Goal: Task Accomplishment & Management: Manage account settings

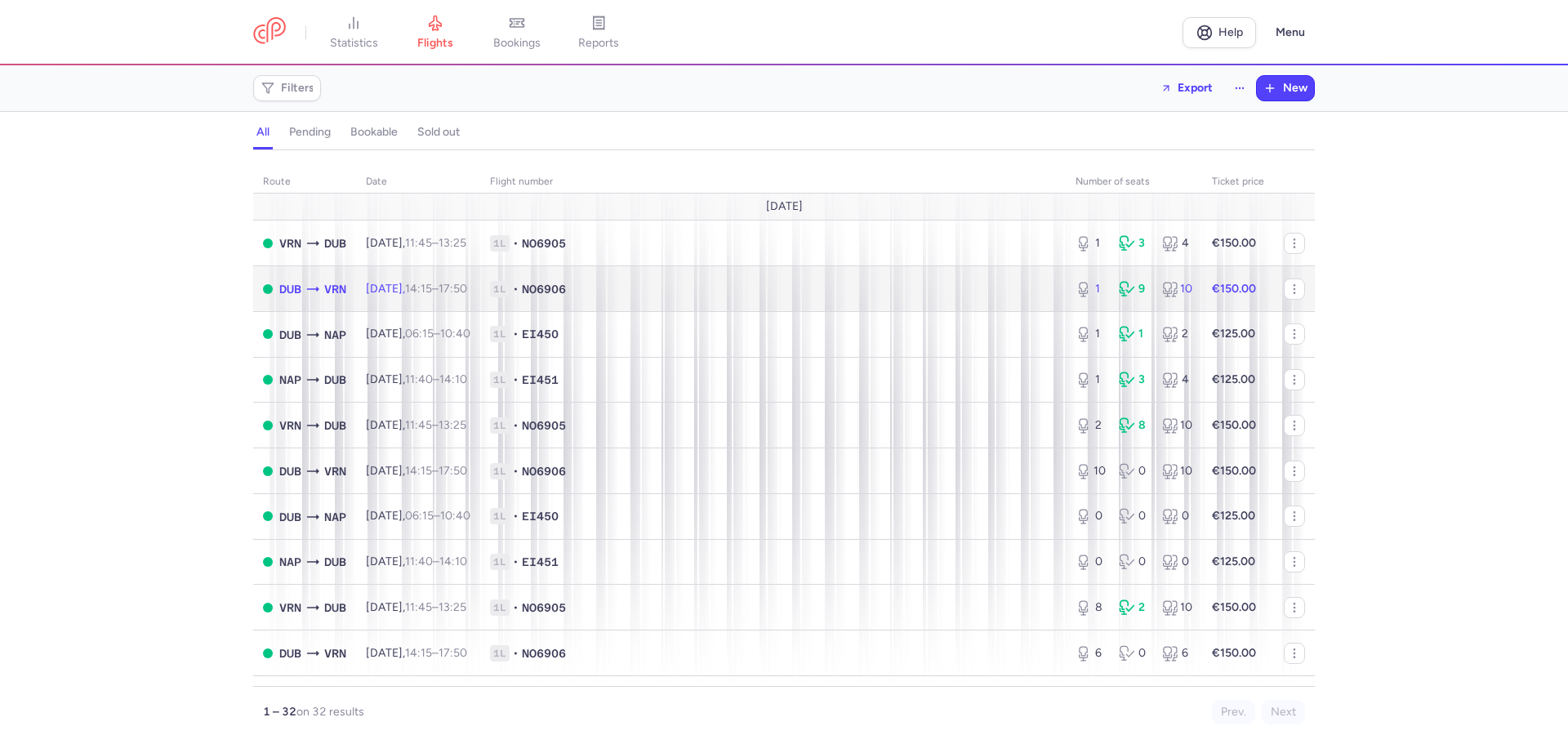
click at [984, 289] on span "1L • NO6906" at bounding box center [773, 289] width 566 height 16
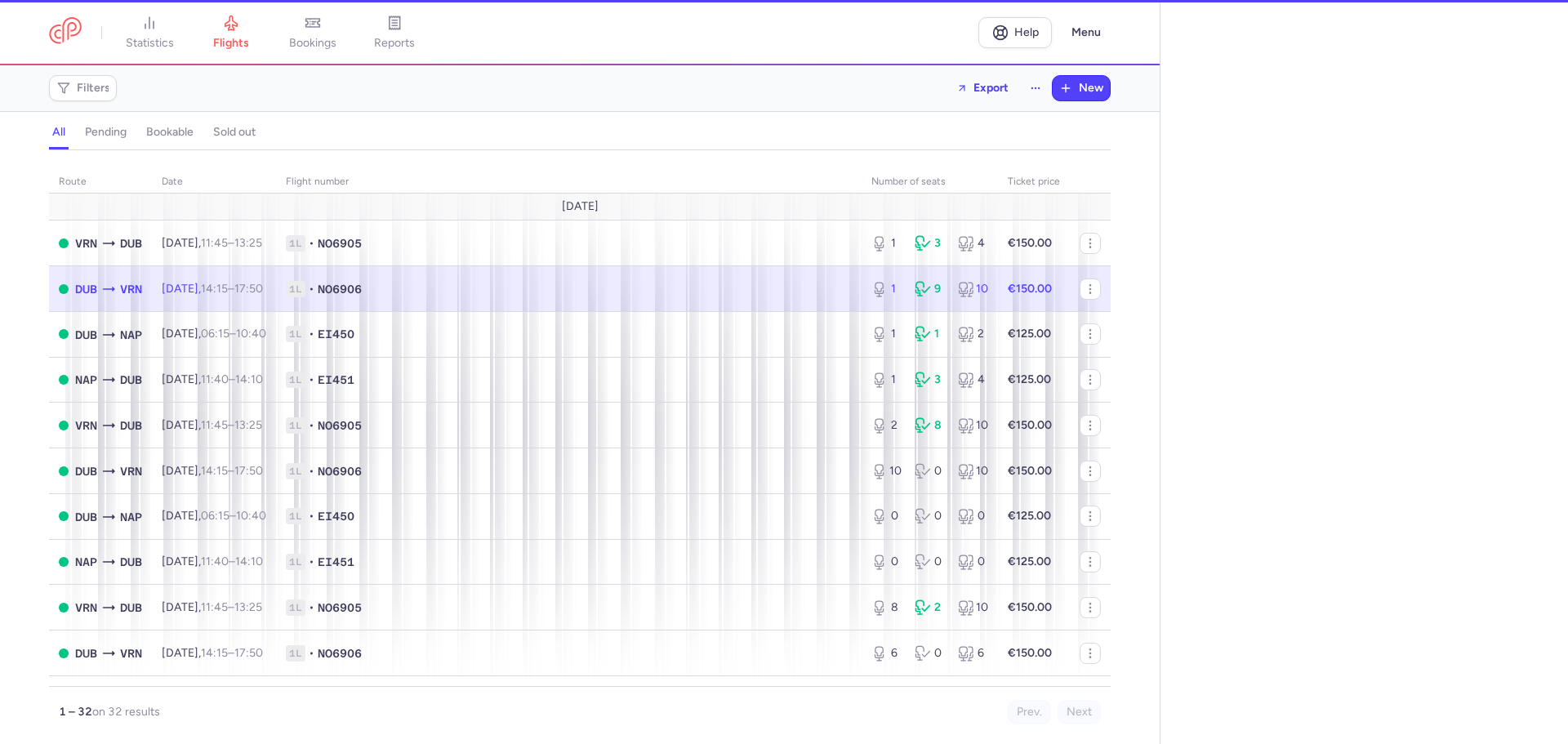
select select "hours"
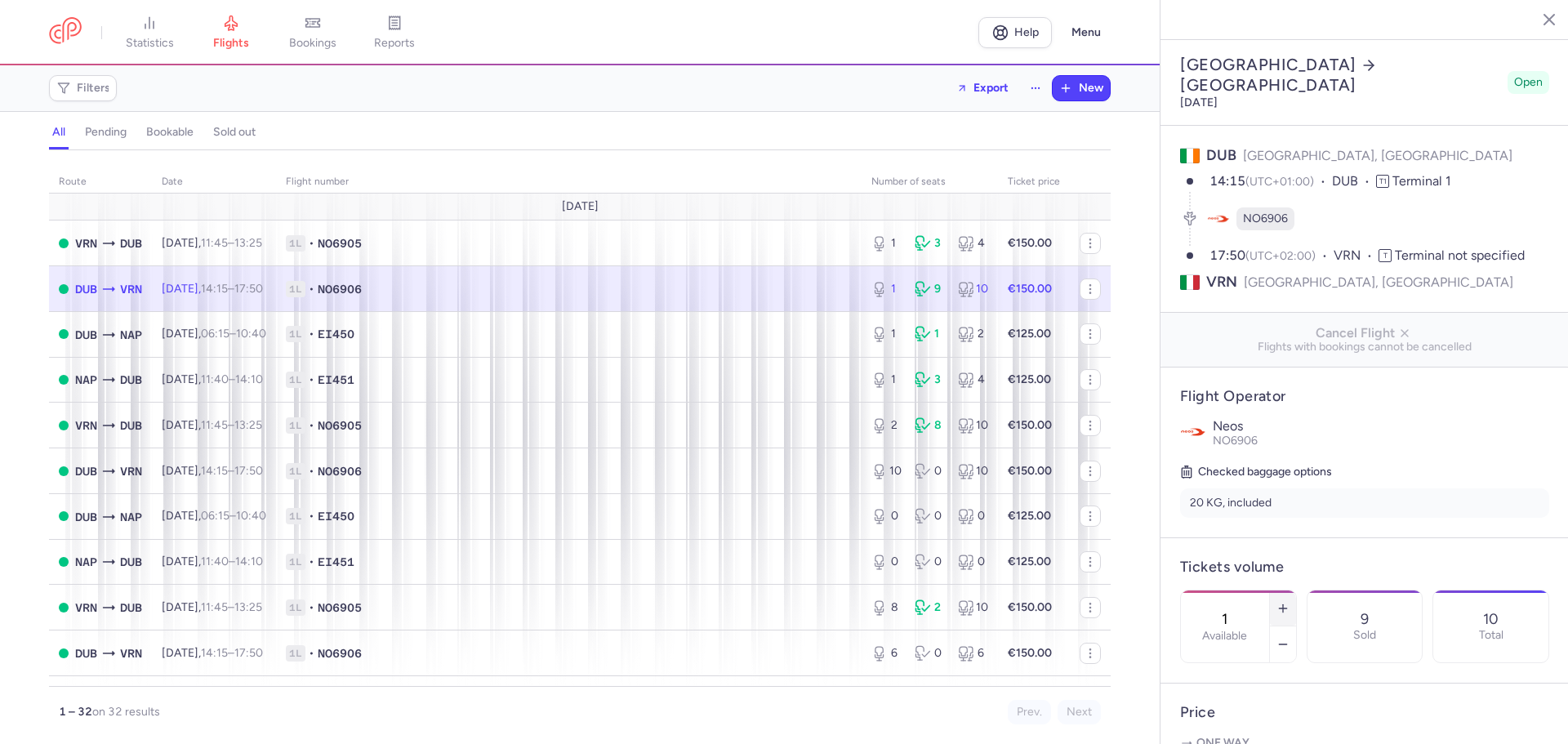
click at [1287, 608] on line "button" at bounding box center [1283, 608] width 7 height 0
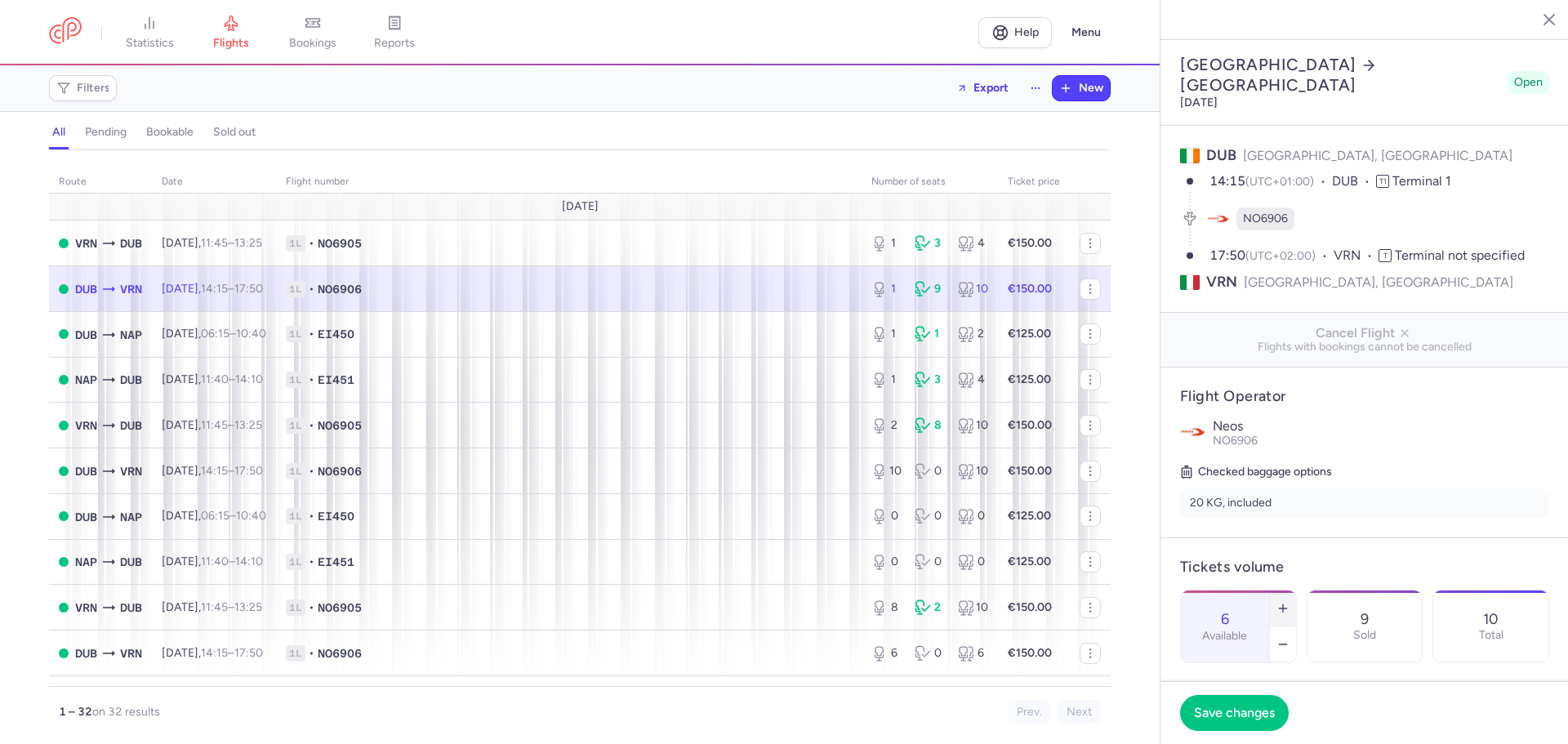
click at [1287, 608] on line "button" at bounding box center [1283, 608] width 7 height 0
click at [1237, 715] on span "Save changes" at bounding box center [1235, 712] width 81 height 15
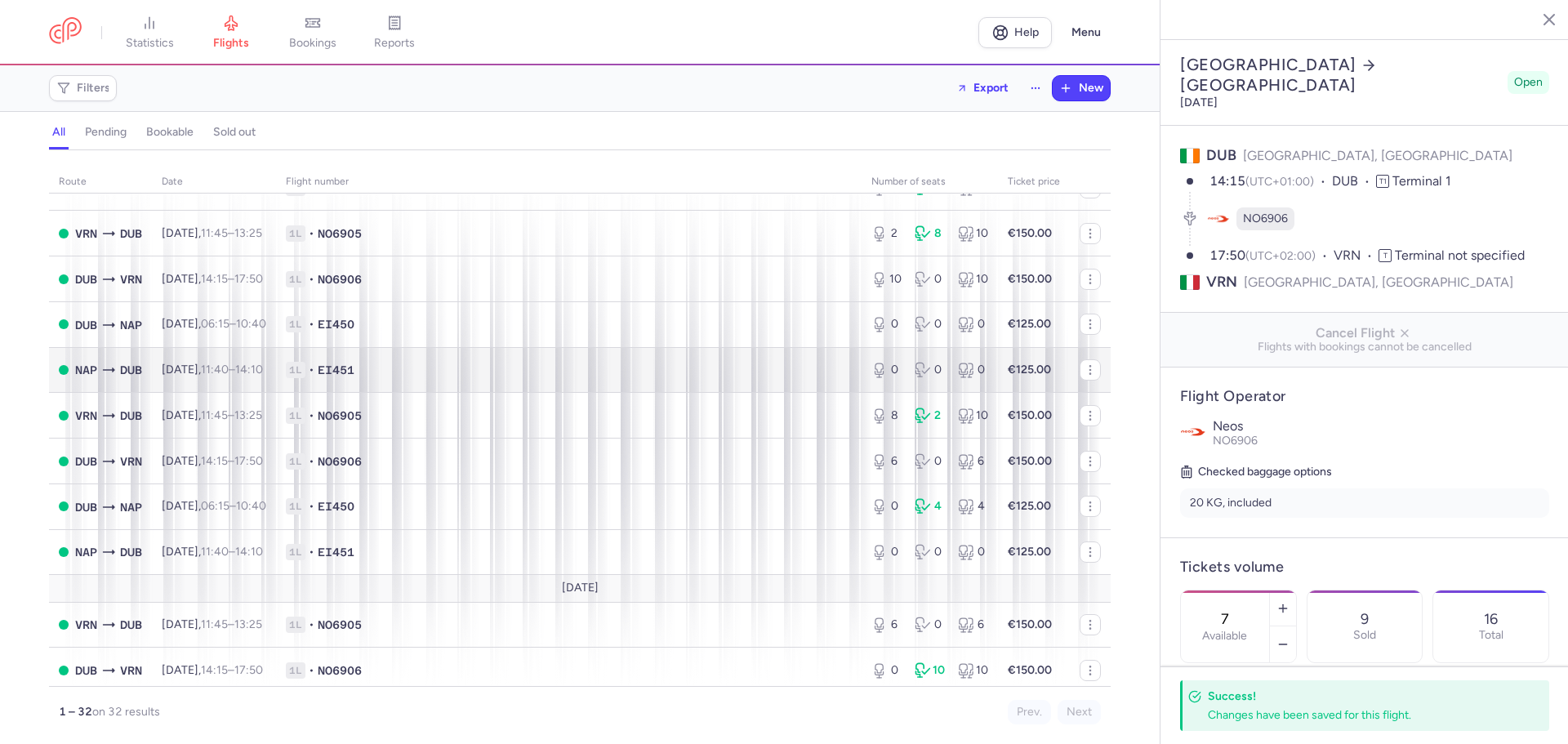
scroll to position [163, 0]
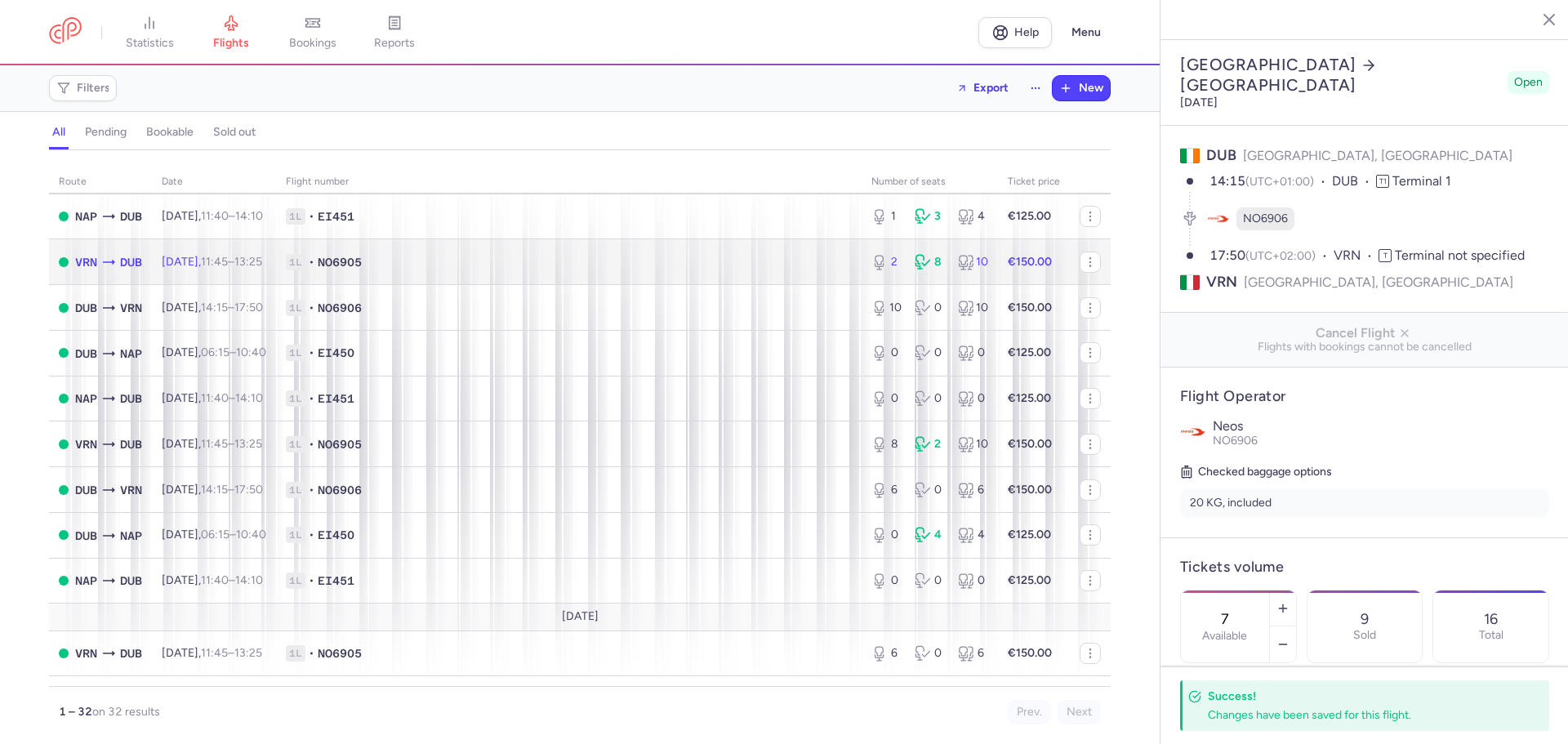
click at [432, 261] on span "1L • NO6905" at bounding box center [569, 262] width 566 height 16
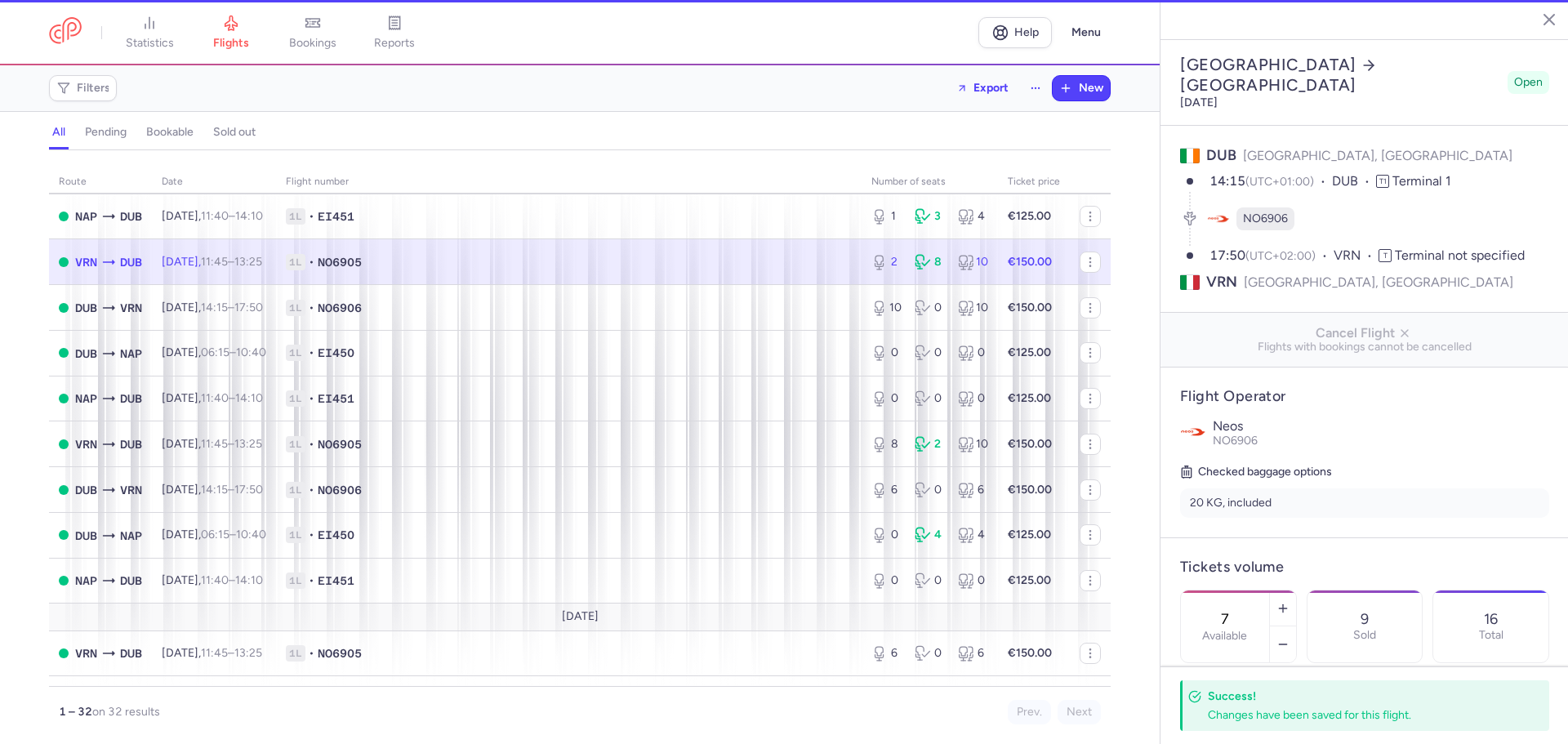
type input "2"
type input "1"
select select "days"
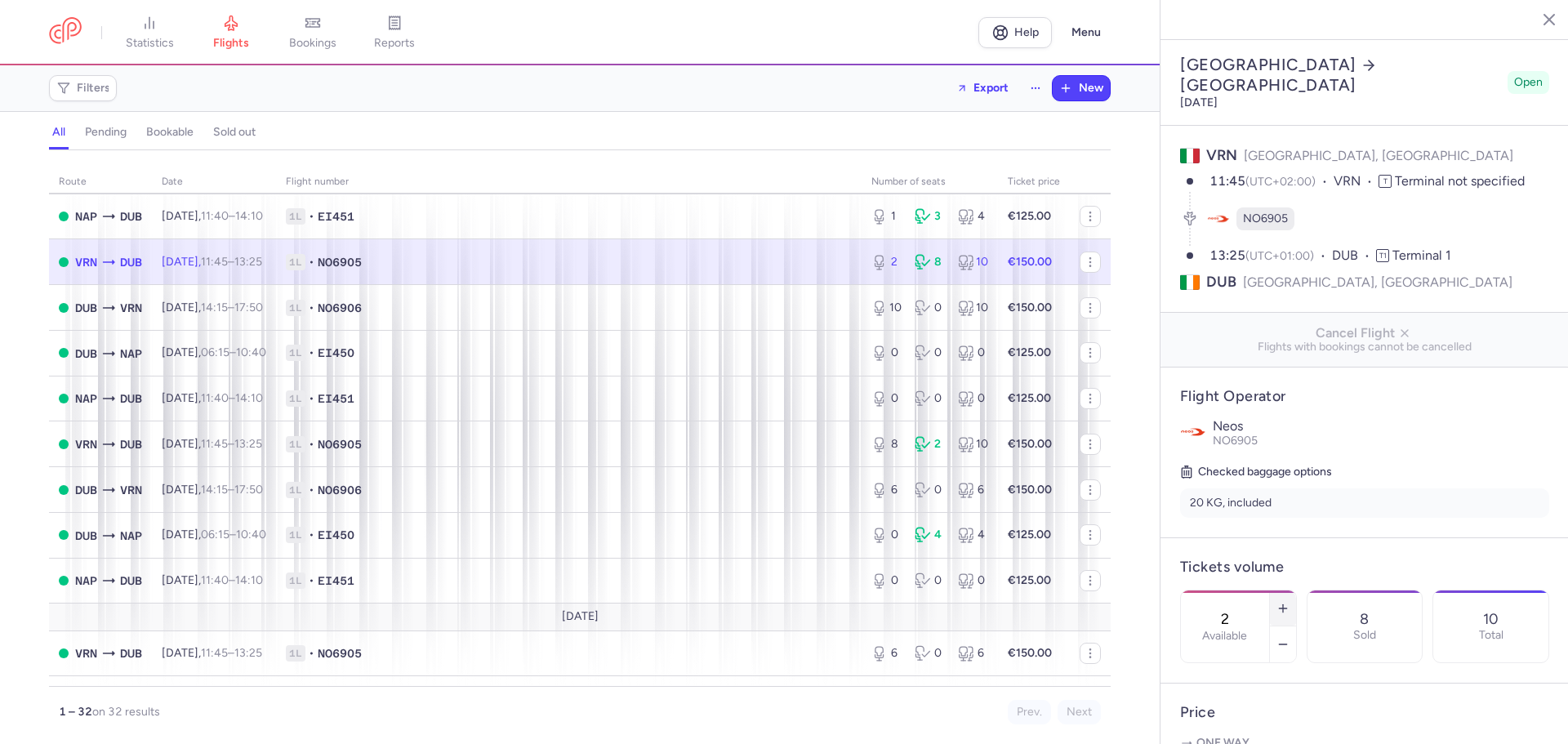
click at [1290, 602] on icon "button" at bounding box center [1284, 608] width 13 height 13
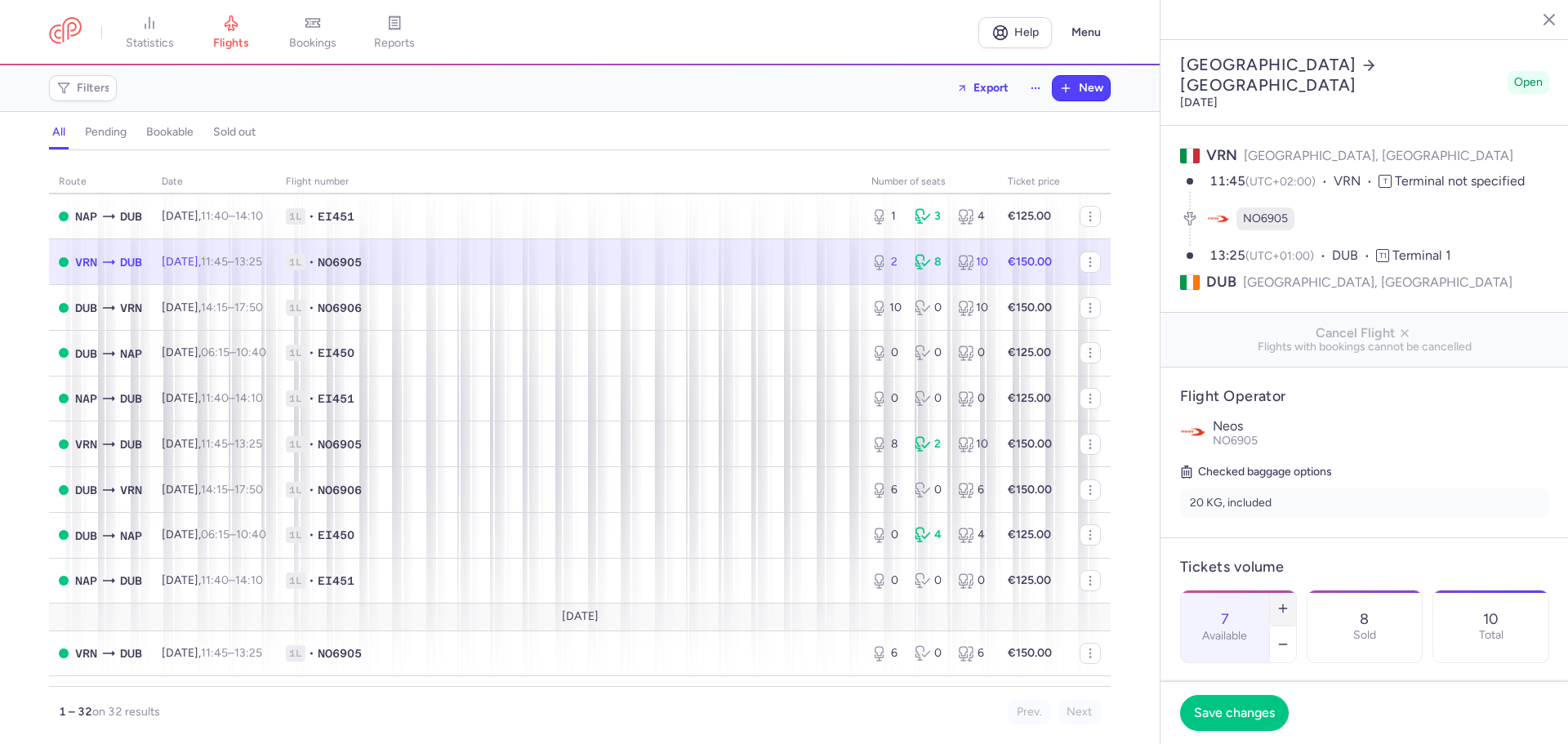
click at [1290, 602] on icon "button" at bounding box center [1284, 608] width 13 height 13
type input "8"
click at [1255, 710] on span "Save changes" at bounding box center [1235, 712] width 81 height 15
